Goal: Check status: Check status

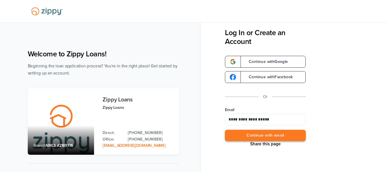
type input "**********"
click at [259, 135] on button "Continue with email" at bounding box center [265, 136] width 81 height 12
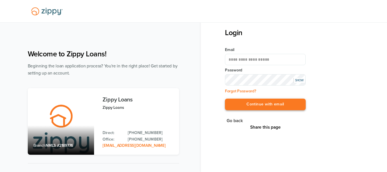
click at [263, 104] on button "Continue with email" at bounding box center [265, 104] width 81 height 12
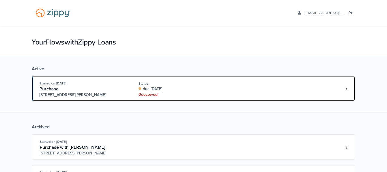
click at [134, 84] on div "Started on [DATE] Purchase [STREET_ADDRESS] Status due [DATE] 0 doc owed" at bounding box center [190, 88] width 302 height 17
